Goal: Navigation & Orientation: Find specific page/section

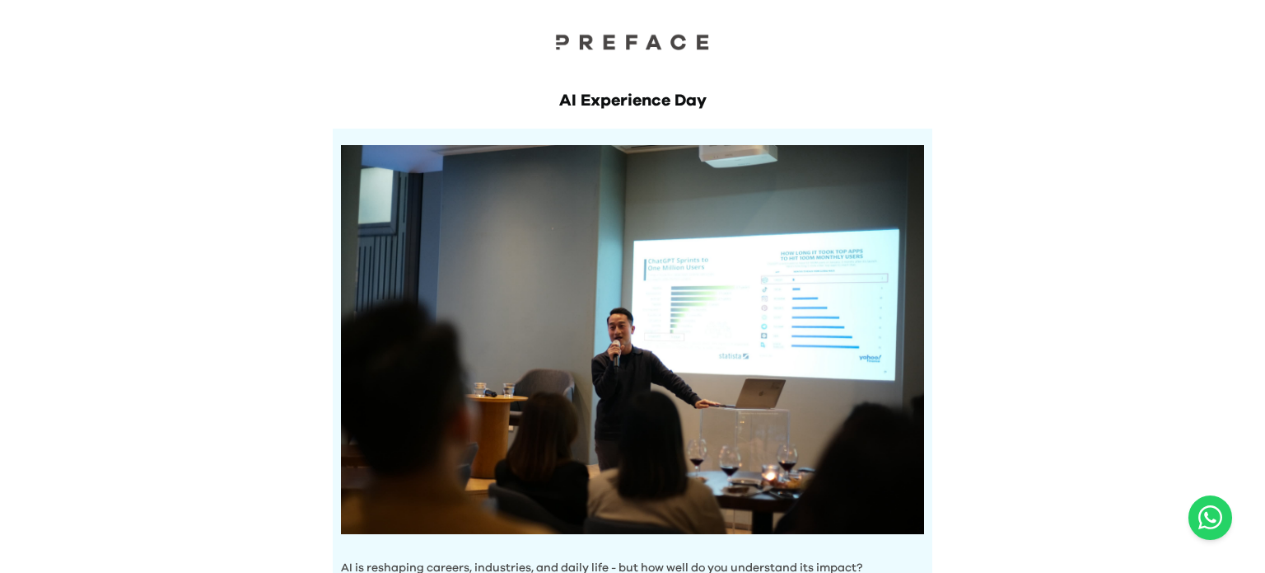
click at [664, 37] on img at bounding box center [632, 41] width 165 height 17
